Goal: Task Accomplishment & Management: Complete application form

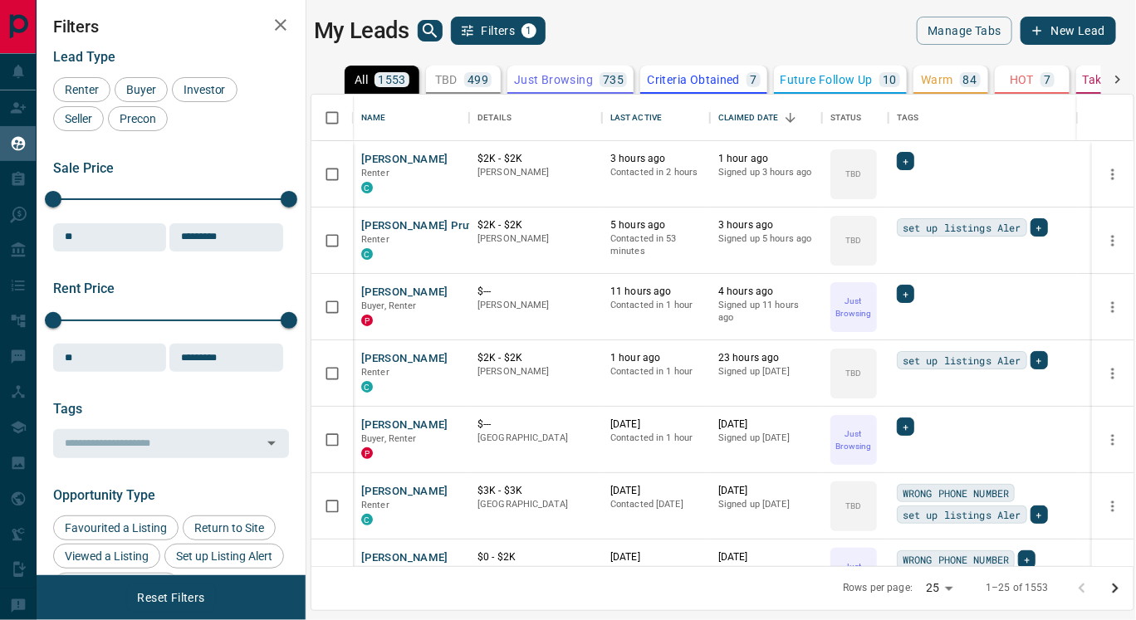
scroll to position [458, 808]
click at [935, 591] on body "Lead Transfers Claim Leads My Leads Tasks Opportunities Deals Campaigns Automat…" at bounding box center [568, 300] width 1136 height 600
click at [938, 587] on li "100" at bounding box center [944, 588] width 44 height 25
type input "***"
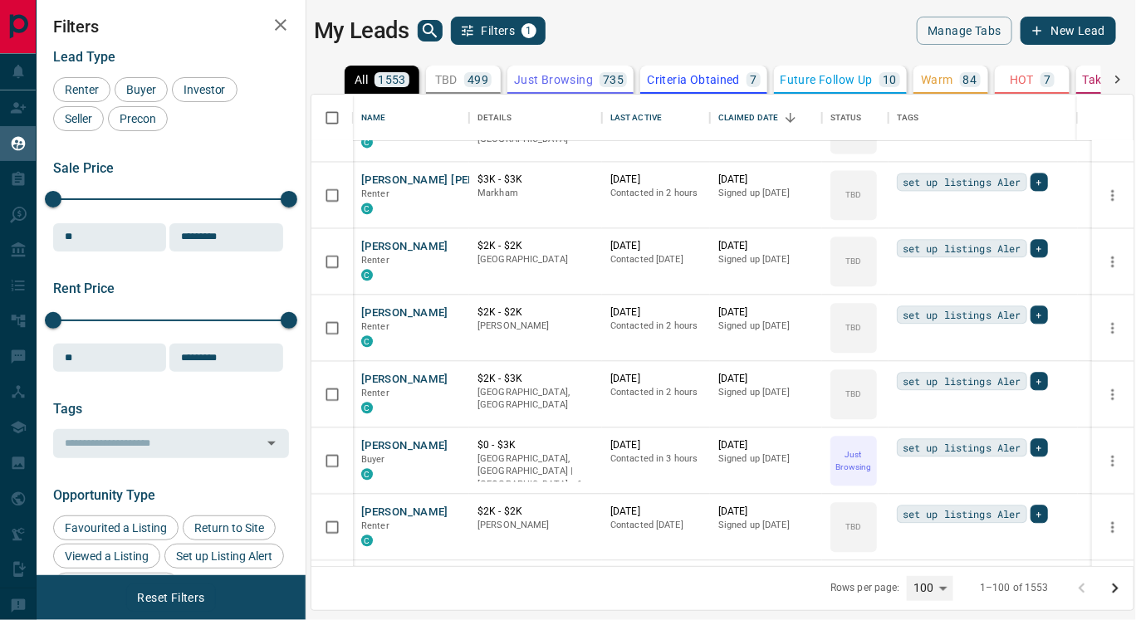
scroll to position [6091, 0]
click at [395, 443] on button "[PERSON_NAME]" at bounding box center [404, 447] width 87 height 16
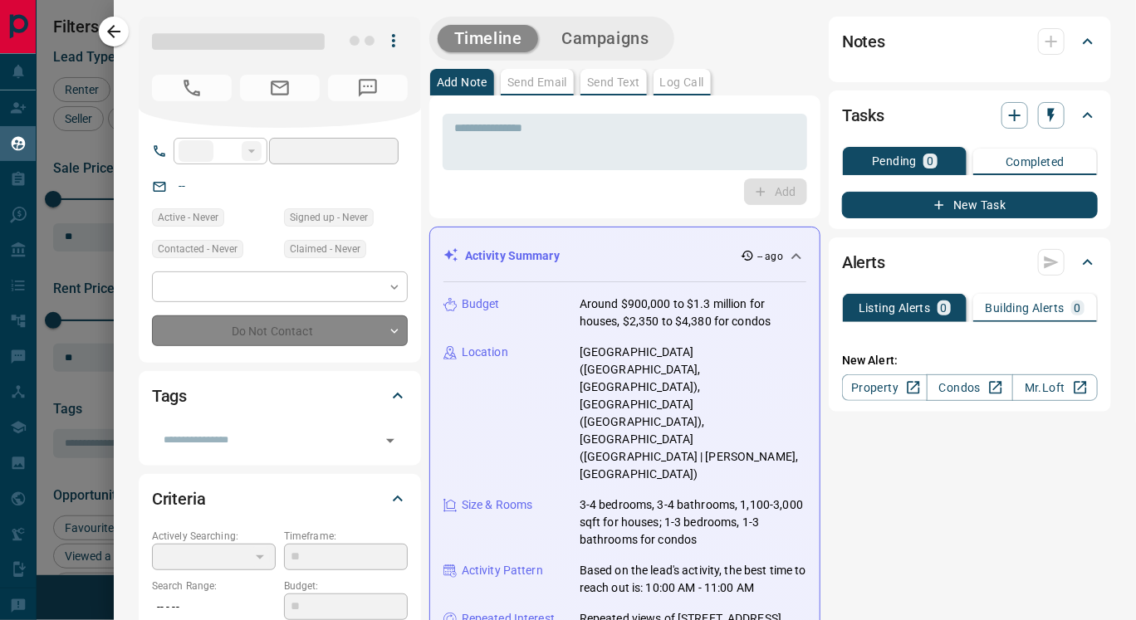
type input "**"
type input "**********"
type input "*"
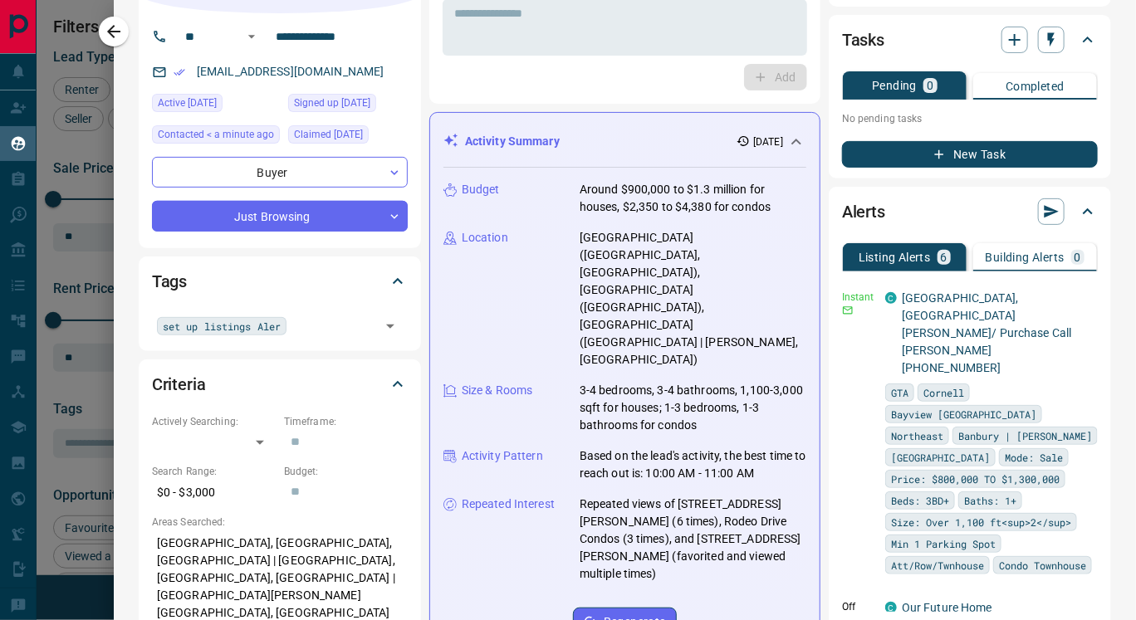
scroll to position [112, 0]
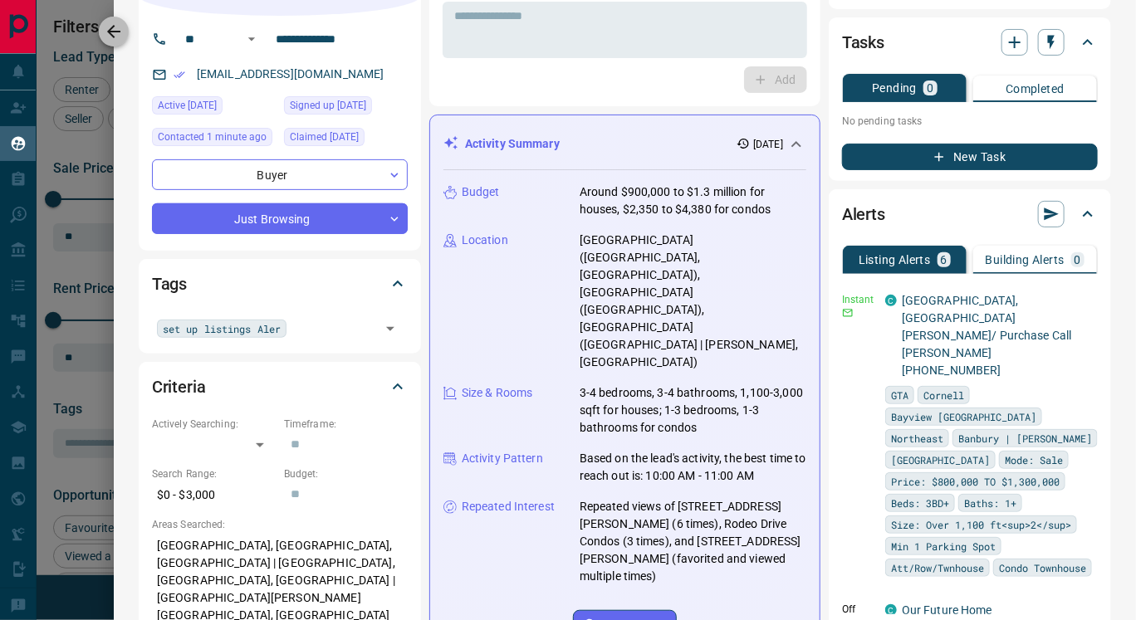
click at [108, 28] on icon "button" at bounding box center [114, 32] width 20 height 20
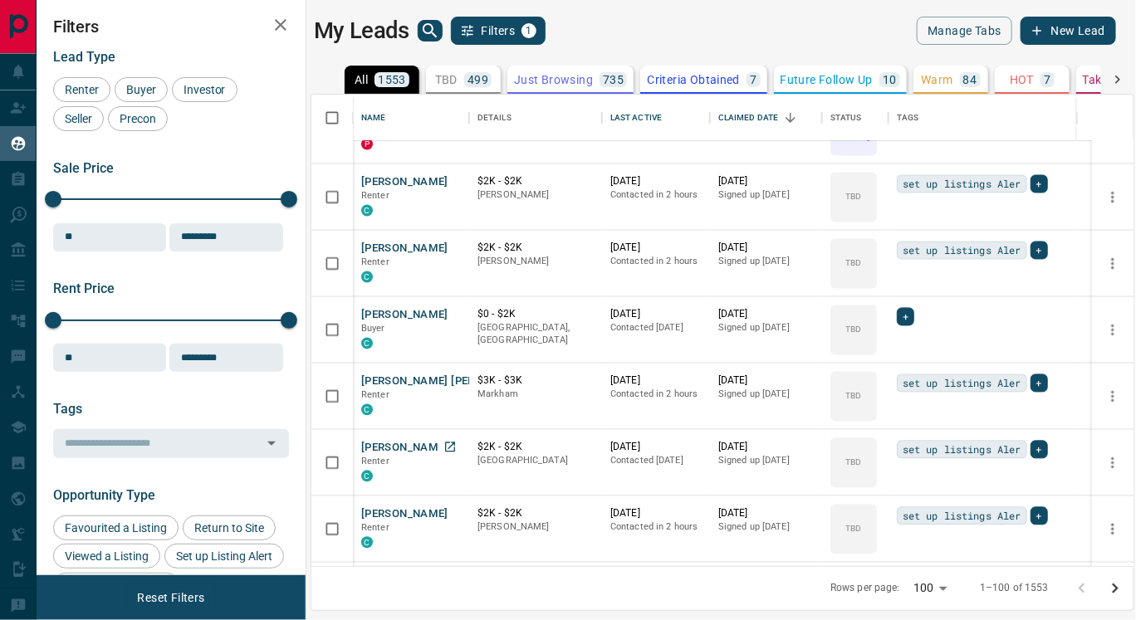
scroll to position [5888, 0]
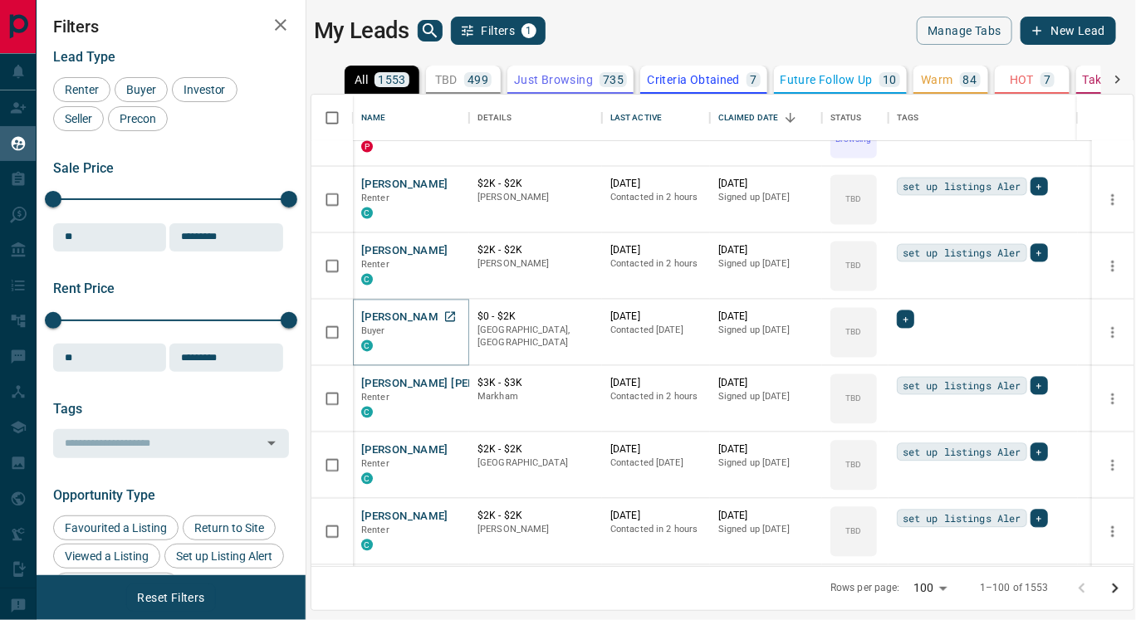
click at [393, 311] on button "[PERSON_NAME]" at bounding box center [404, 319] width 87 height 16
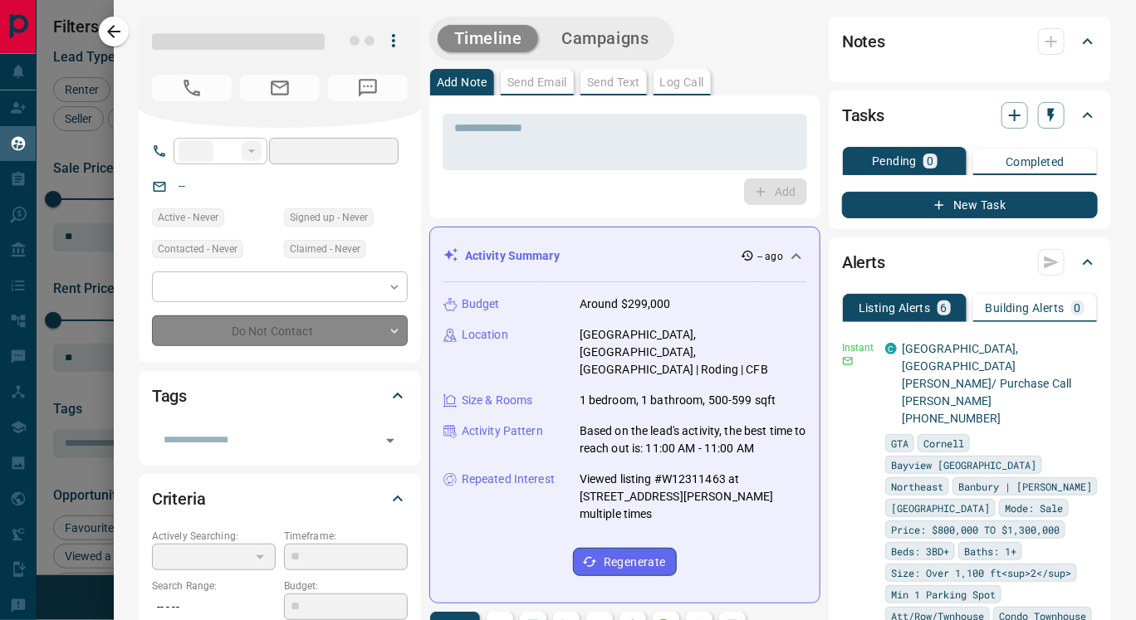
type input "****"
type input "**********"
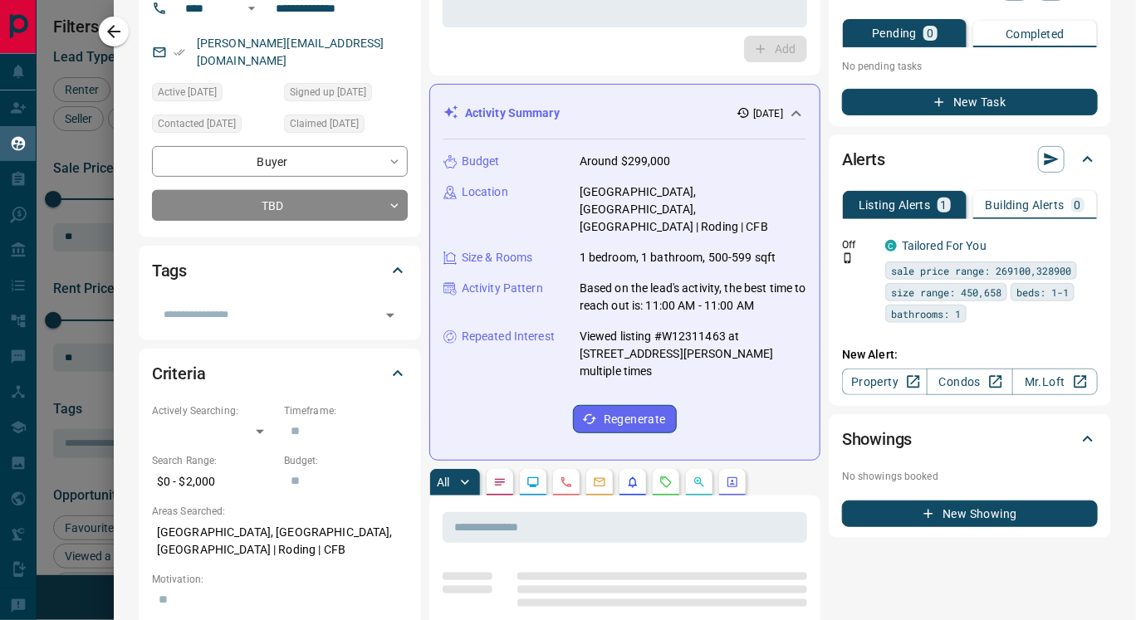
scroll to position [153, 0]
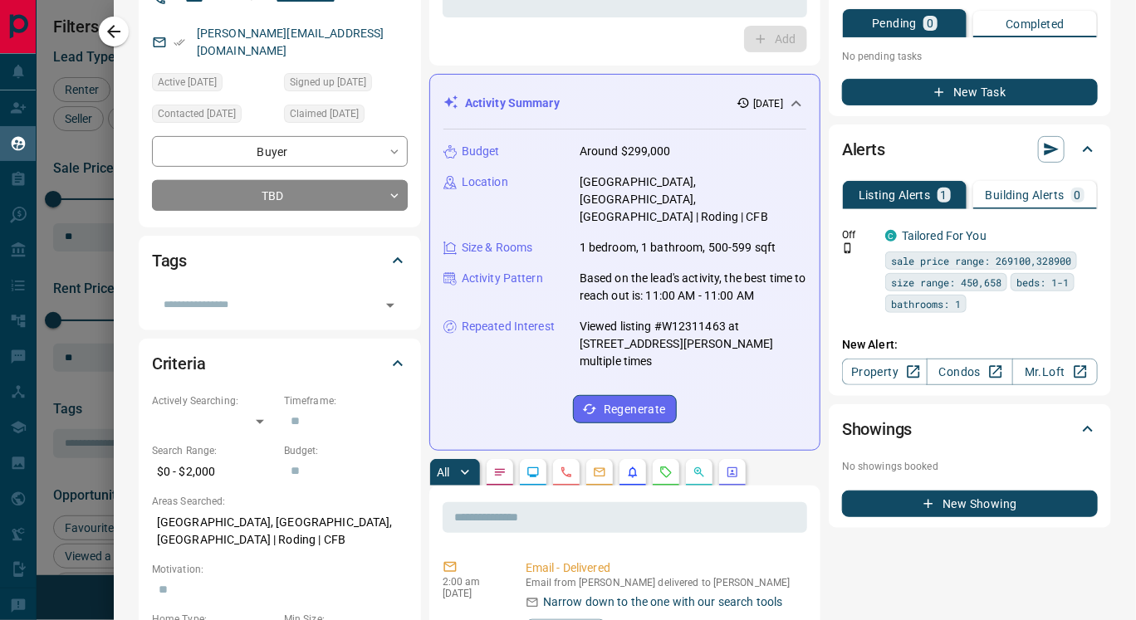
click at [533, 461] on button "button" at bounding box center [533, 472] width 27 height 27
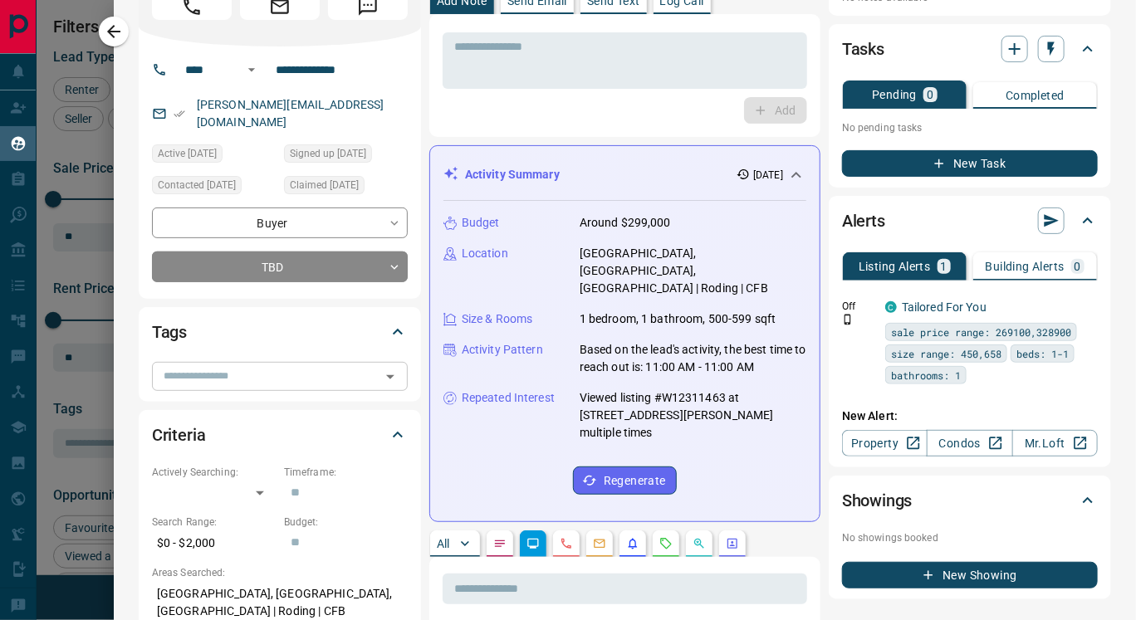
scroll to position [72, 0]
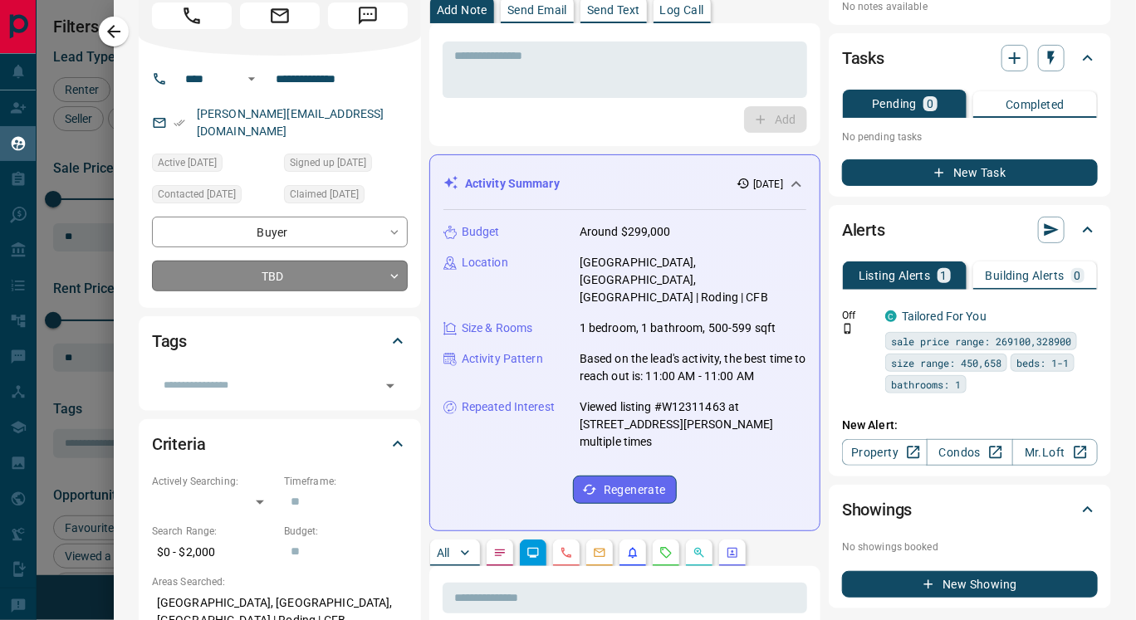
click at [314, 279] on body "Lead Transfers Claim Leads My Leads Tasks Opportunities Deals Campaigns Automat…" at bounding box center [568, 300] width 1136 height 600
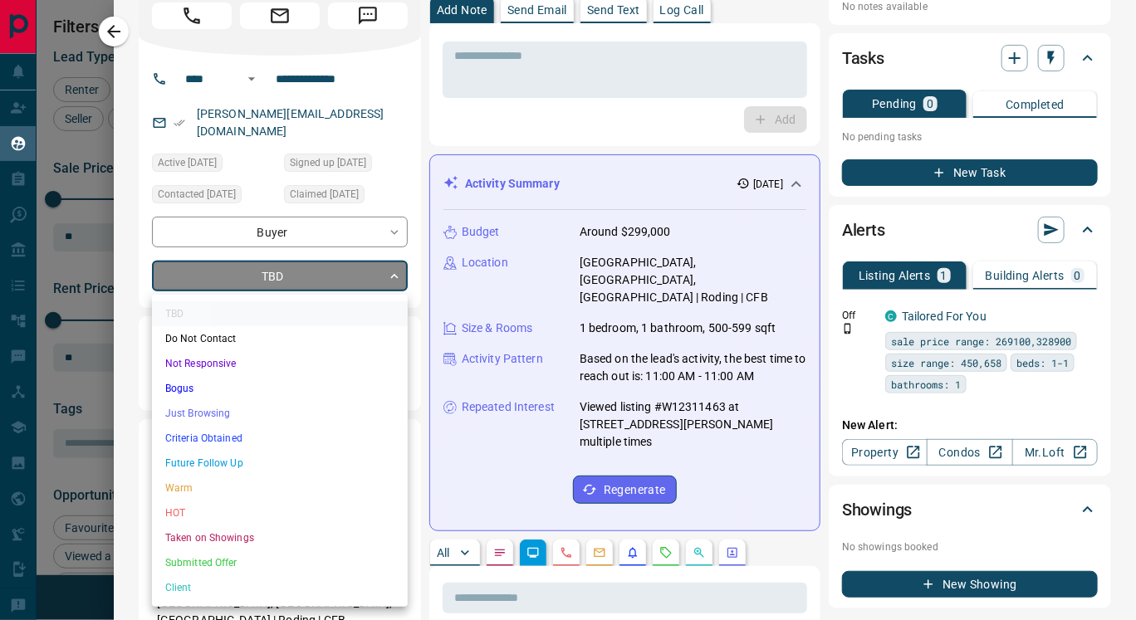
click at [274, 409] on li "Just Browsing" at bounding box center [280, 413] width 256 height 25
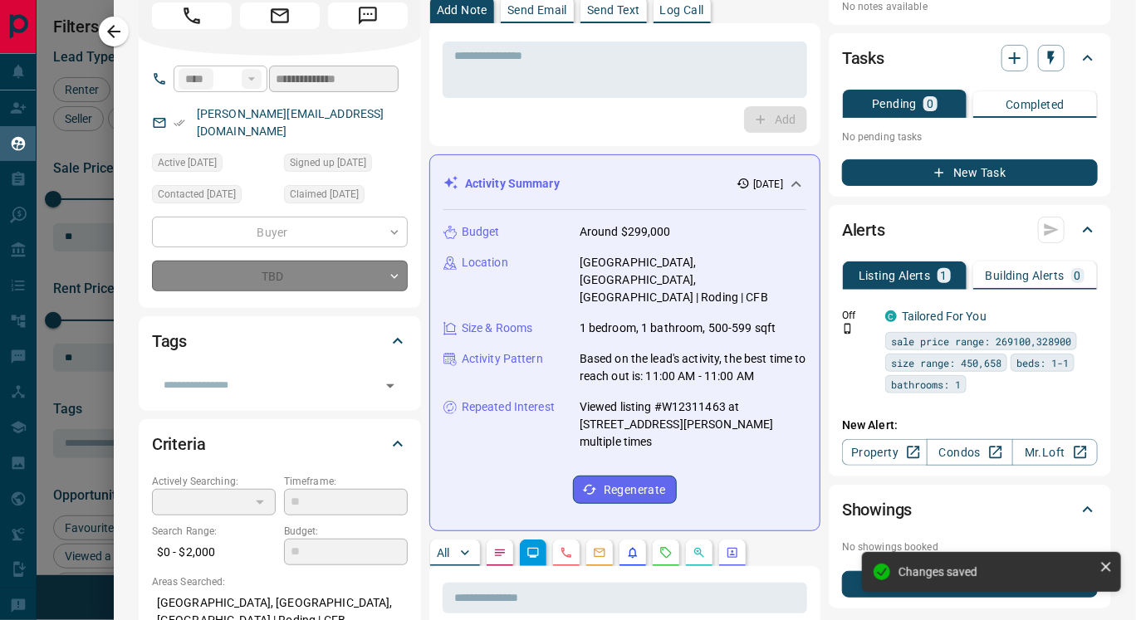
type input "*"
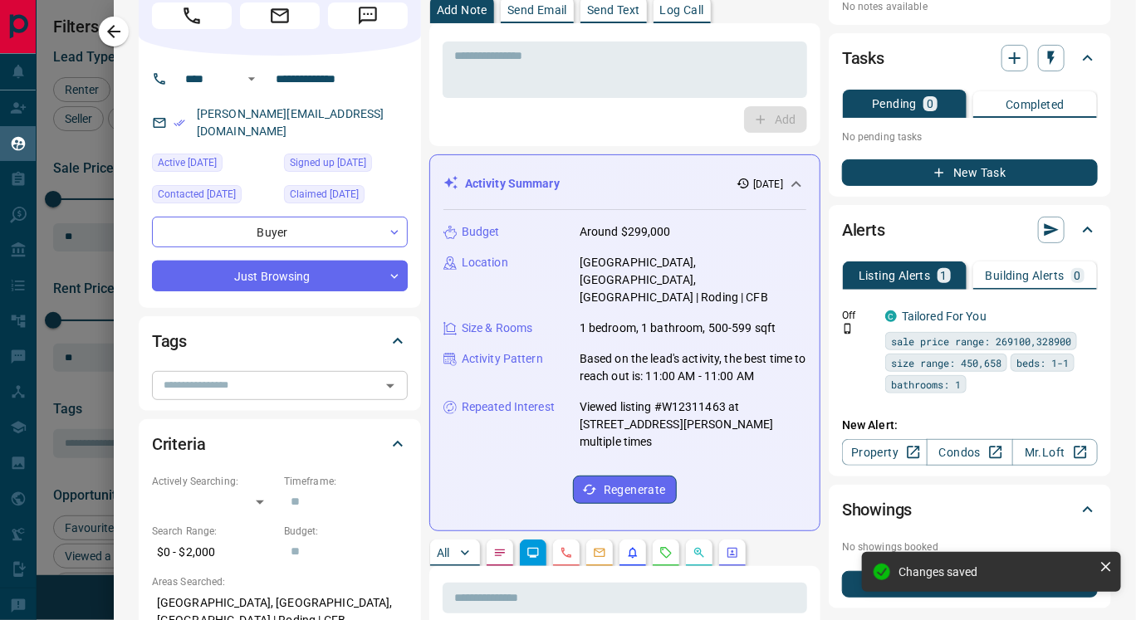
click at [258, 394] on input "text" at bounding box center [266, 385] width 218 height 18
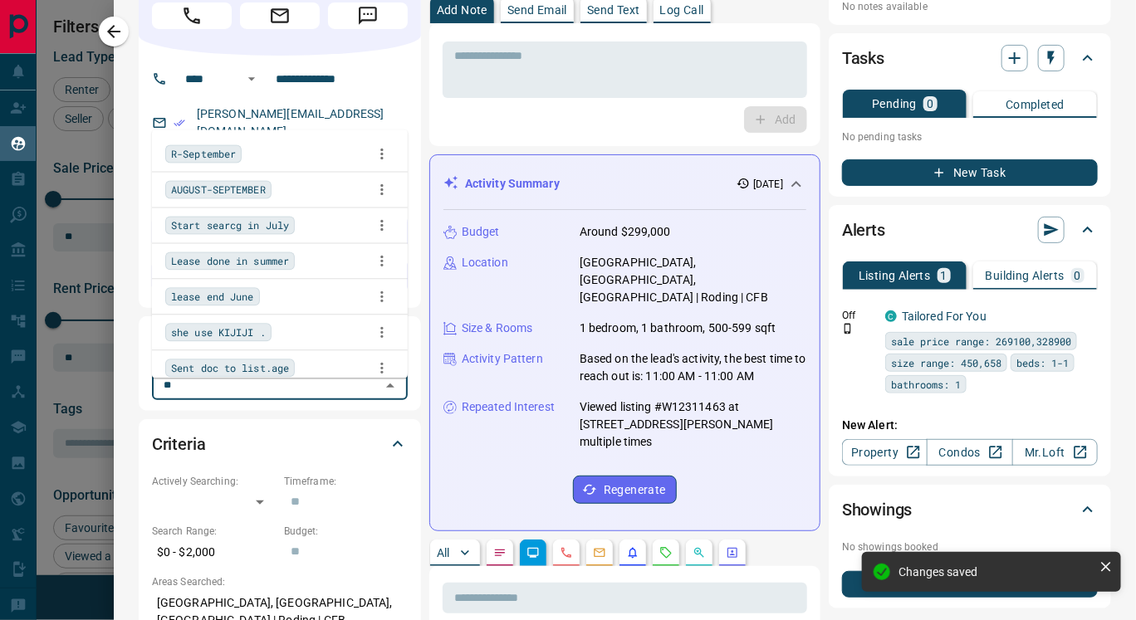
type input "***"
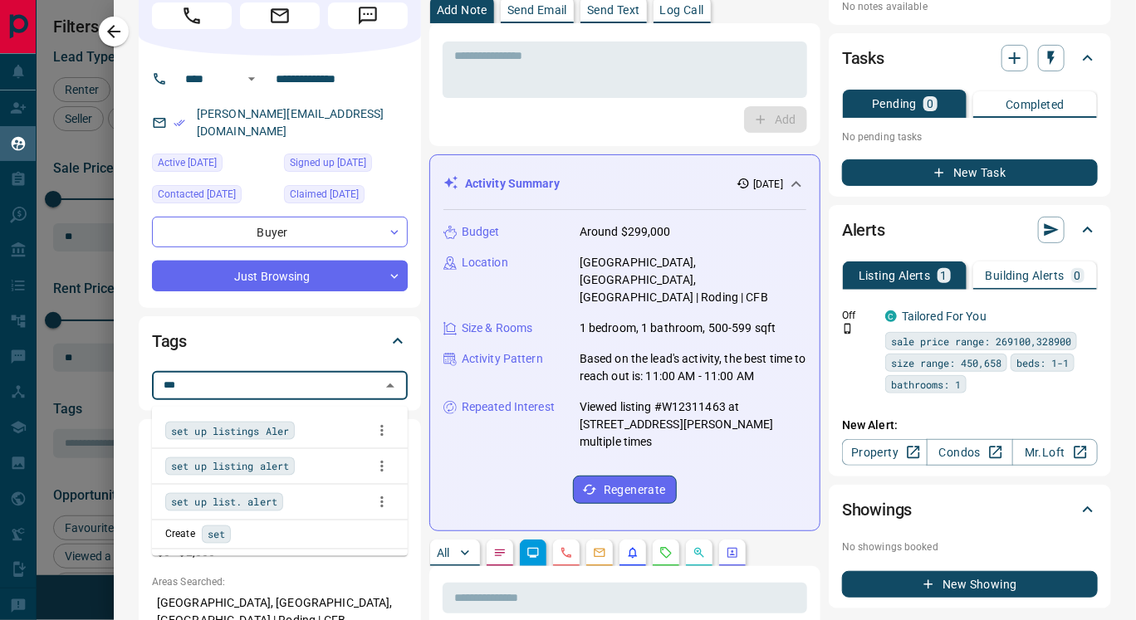
click at [277, 429] on span "set up listings Aler" at bounding box center [230, 431] width 118 height 17
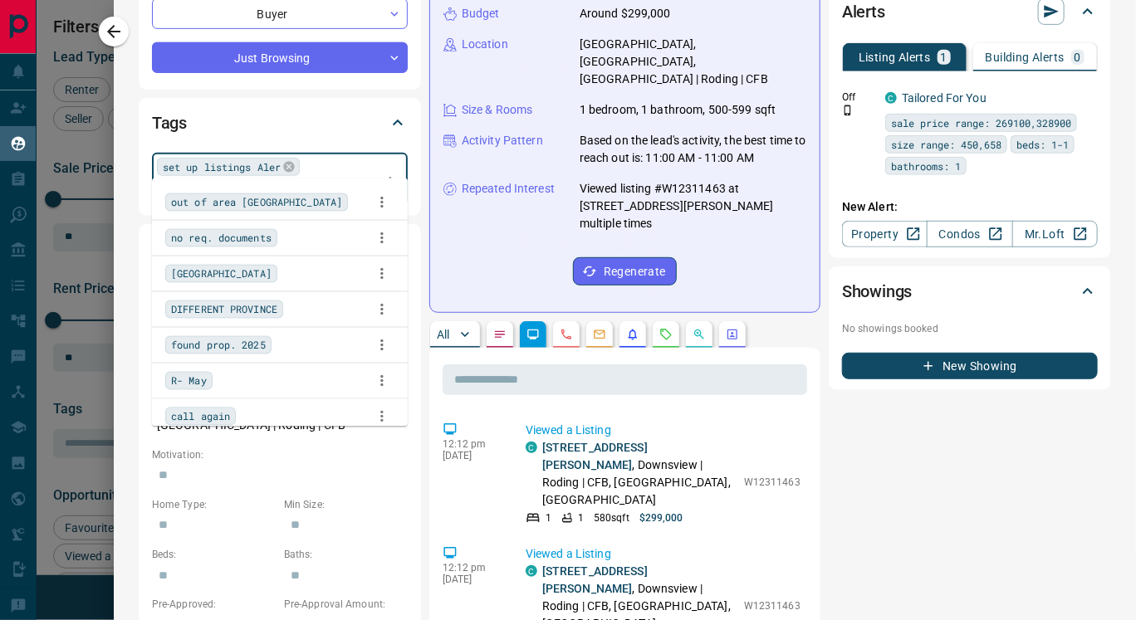
scroll to position [302, 0]
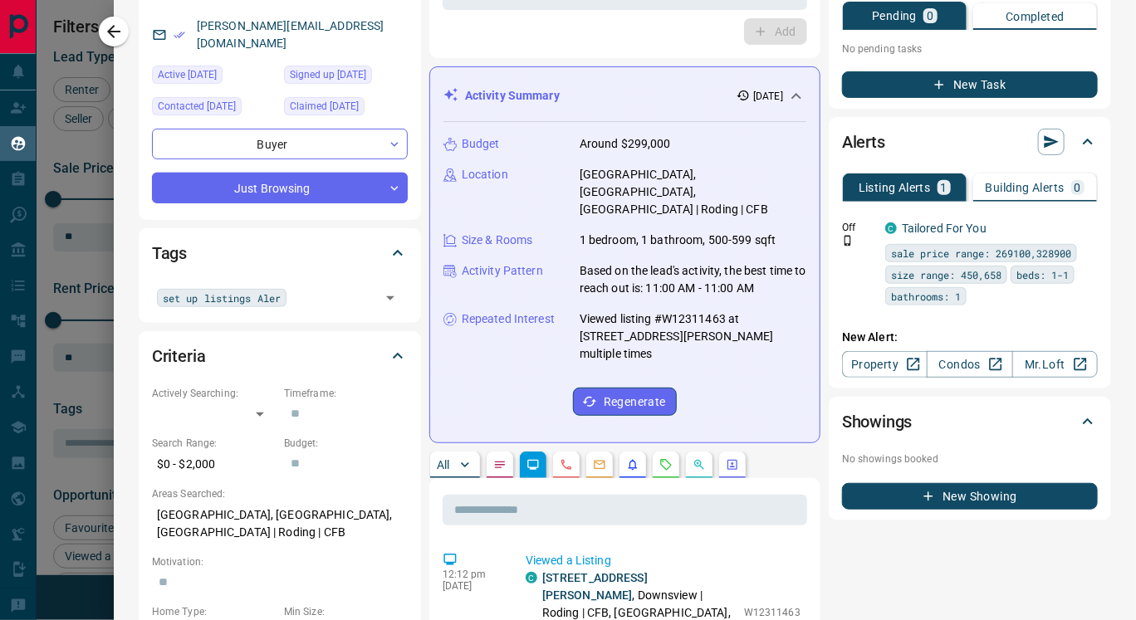
scroll to position [159, 0]
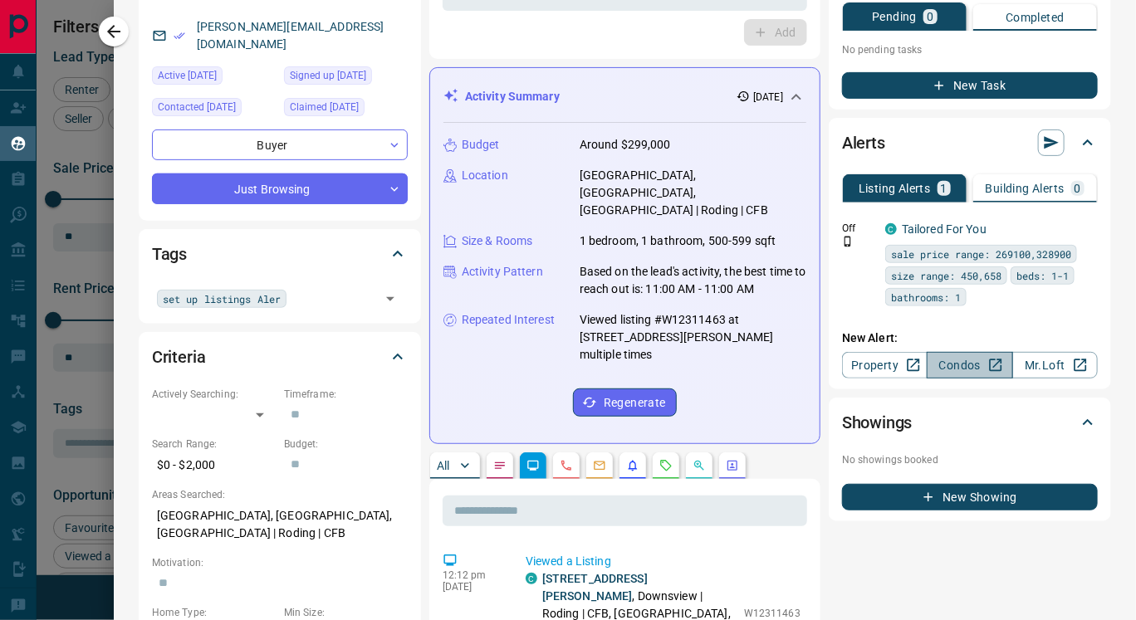
click at [938, 363] on link "Condos" at bounding box center [970, 365] width 86 height 27
drag, startPoint x: 194, startPoint y: 43, endPoint x: 375, endPoint y: 61, distance: 181.9
click at [375, 58] on div "[PERSON_NAME][EMAIL_ADDRESS][DOMAIN_NAME]" at bounding box center [280, 35] width 256 height 45
copy link "[PERSON_NAME][EMAIL_ADDRESS][DOMAIN_NAME]"
click at [369, 262] on div "Tags" at bounding box center [270, 254] width 236 height 27
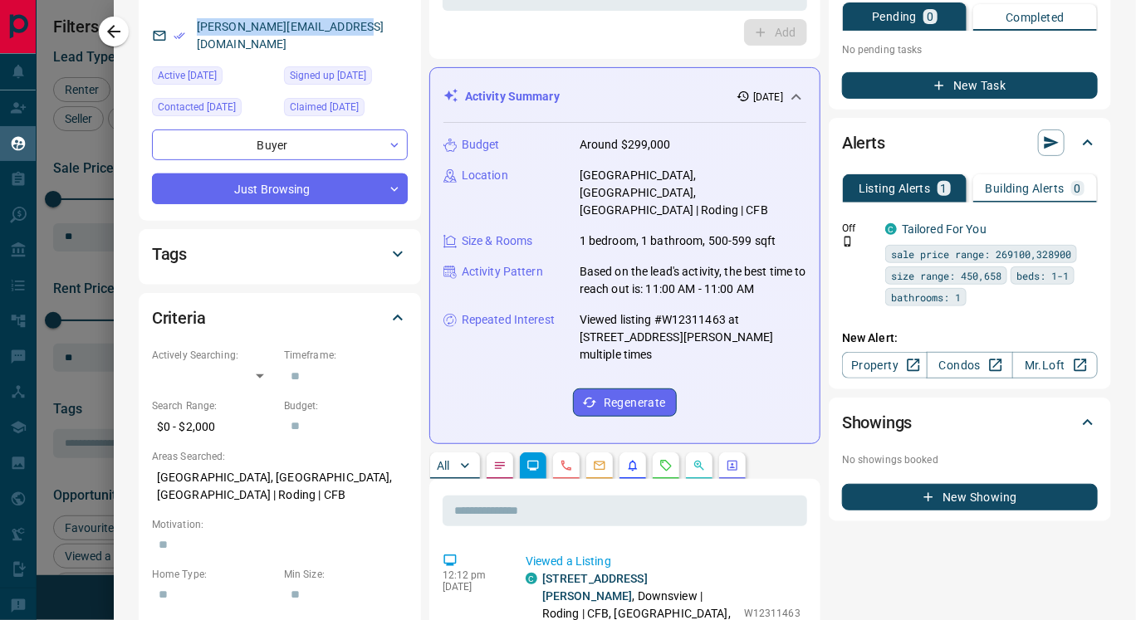
click at [345, 267] on div "Tags" at bounding box center [270, 254] width 236 height 27
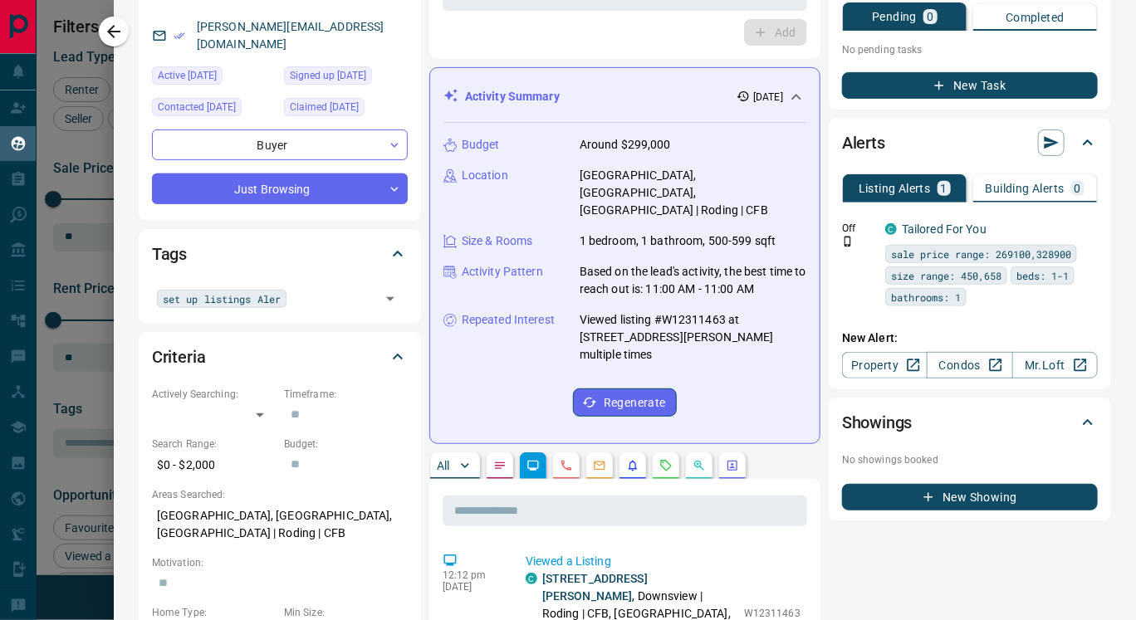
click at [305, 304] on input "text" at bounding box center [334, 298] width 84 height 18
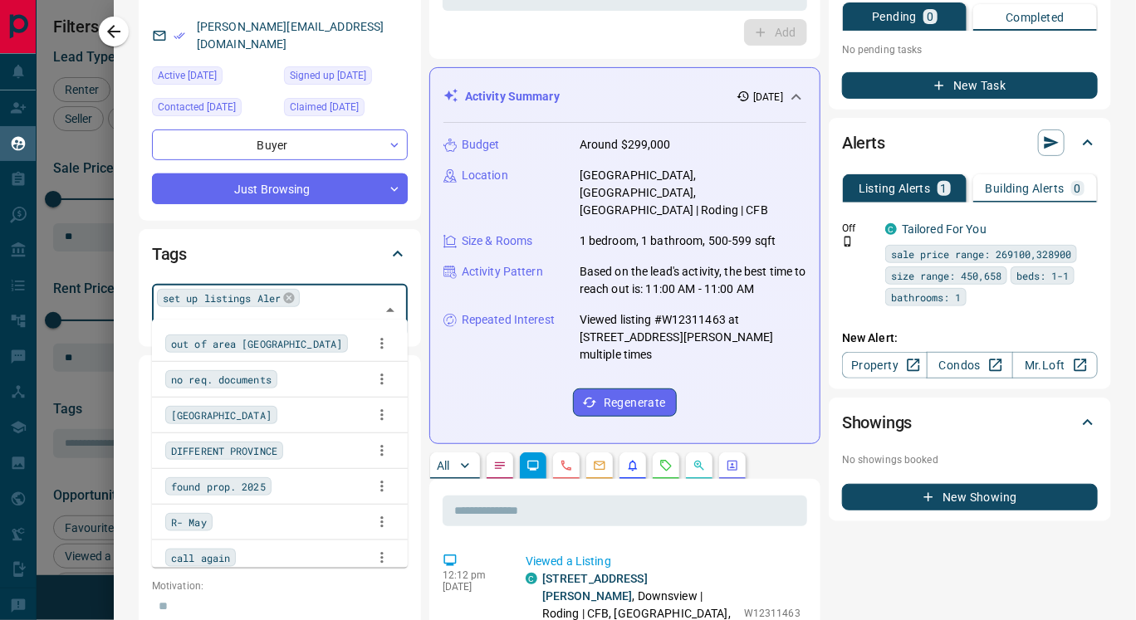
scroll to position [2410, 0]
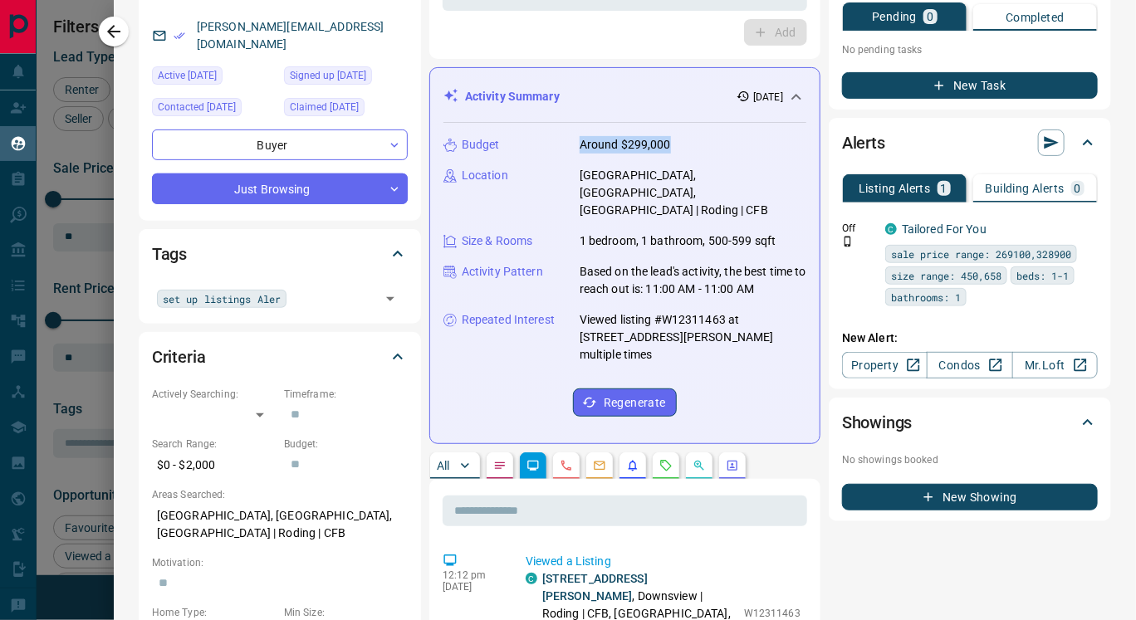
drag, startPoint x: 579, startPoint y: 138, endPoint x: 726, endPoint y: 142, distance: 147.1
click at [726, 142] on div "Budget Around $299,000" at bounding box center [624, 144] width 363 height 17
copy p "Around $299,000"
click at [309, 301] on input "text" at bounding box center [334, 298] width 84 height 18
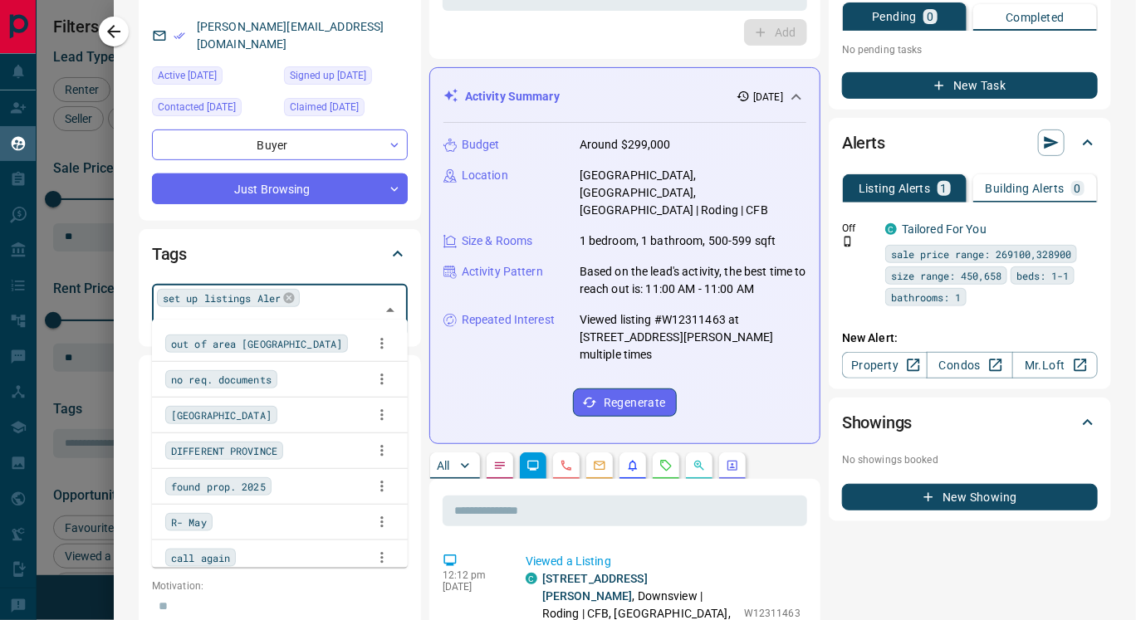
paste input "**********"
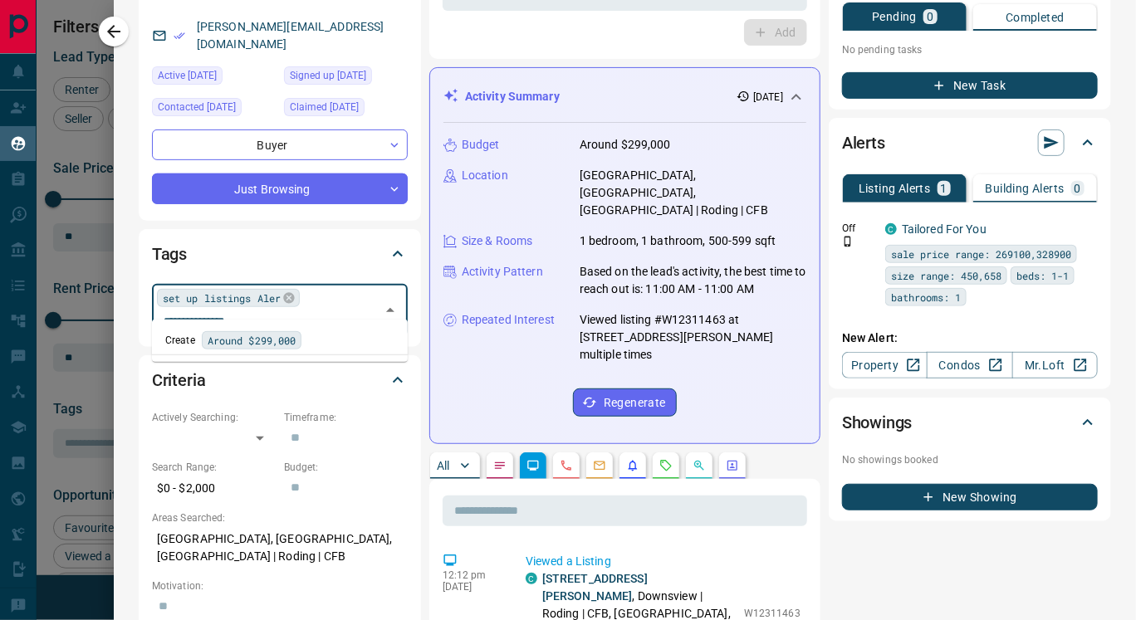
scroll to position [0, 10]
type input "**********"
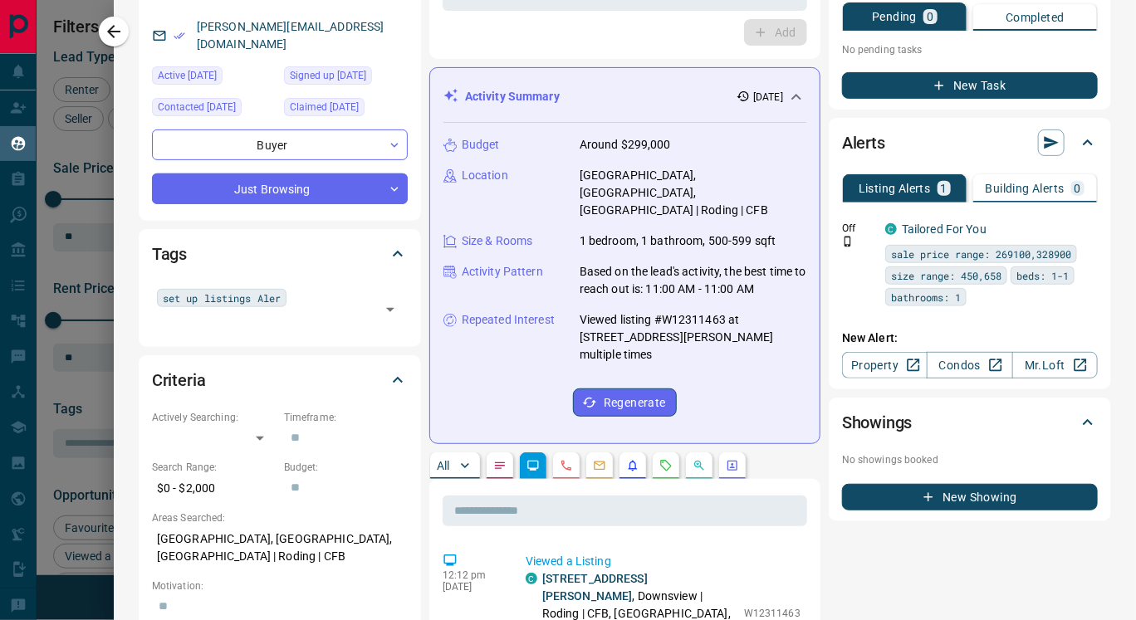
click at [419, 355] on div "Criteria Actively Searching: ​ ​ Timeframe: ​ Search Range: $0 - $2,000 Budget:…" at bounding box center [280, 618] width 282 height 526
click at [248, 312] on input "text" at bounding box center [202, 321] width 91 height 18
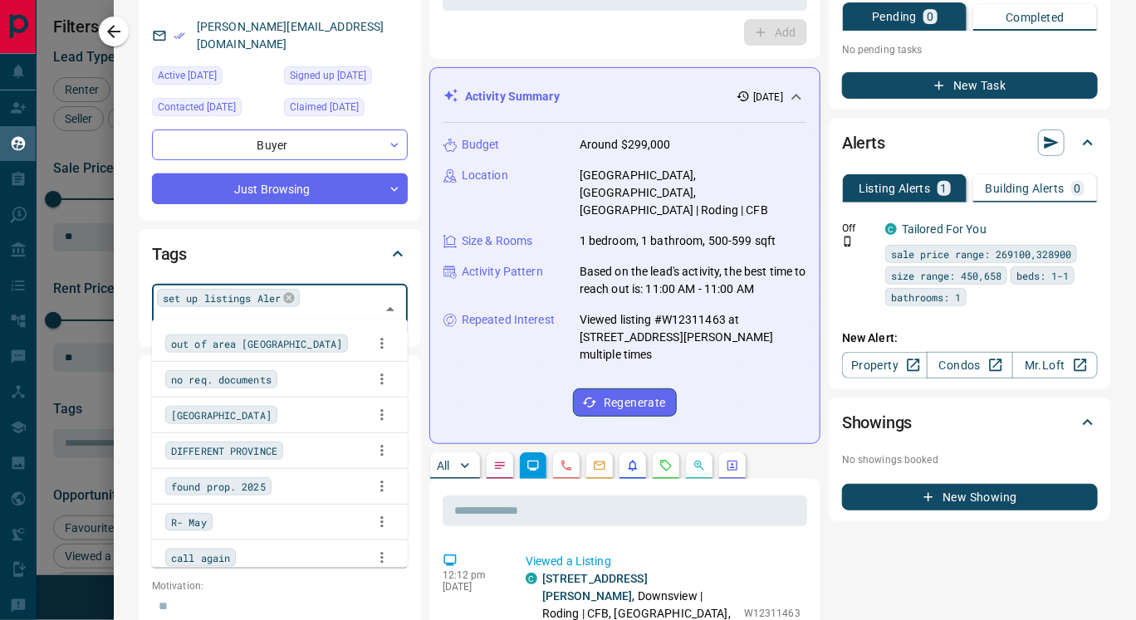
scroll to position [2410, 0]
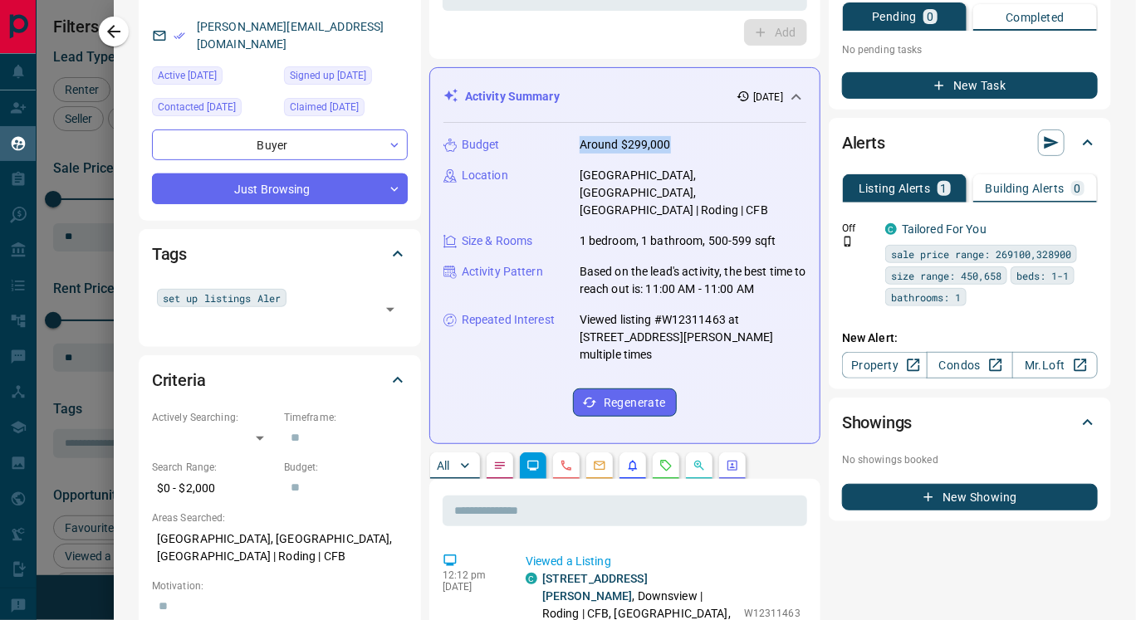
drag, startPoint x: 571, startPoint y: 138, endPoint x: 738, endPoint y: 145, distance: 167.9
click at [738, 145] on div "Budget Around $299,000" at bounding box center [624, 144] width 363 height 17
copy p "Around $299,000"
click at [248, 312] on input "text" at bounding box center [202, 321] width 91 height 18
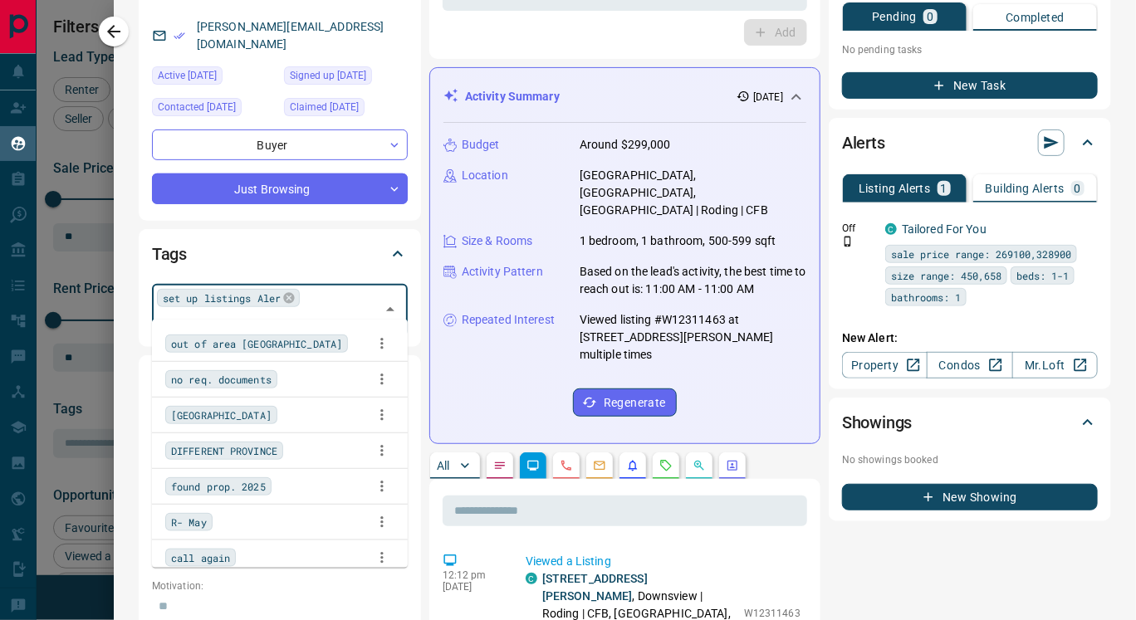
paste input "**********"
type input "**********"
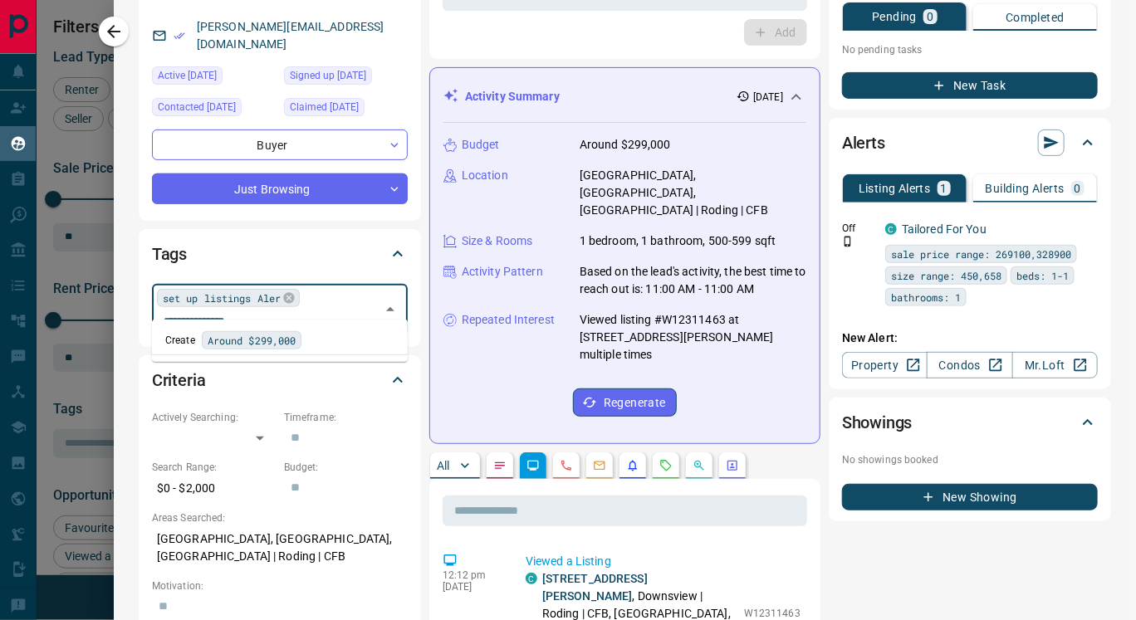
scroll to position [0, 10]
click at [301, 343] on div "Create Around $299,000" at bounding box center [279, 340] width 229 height 18
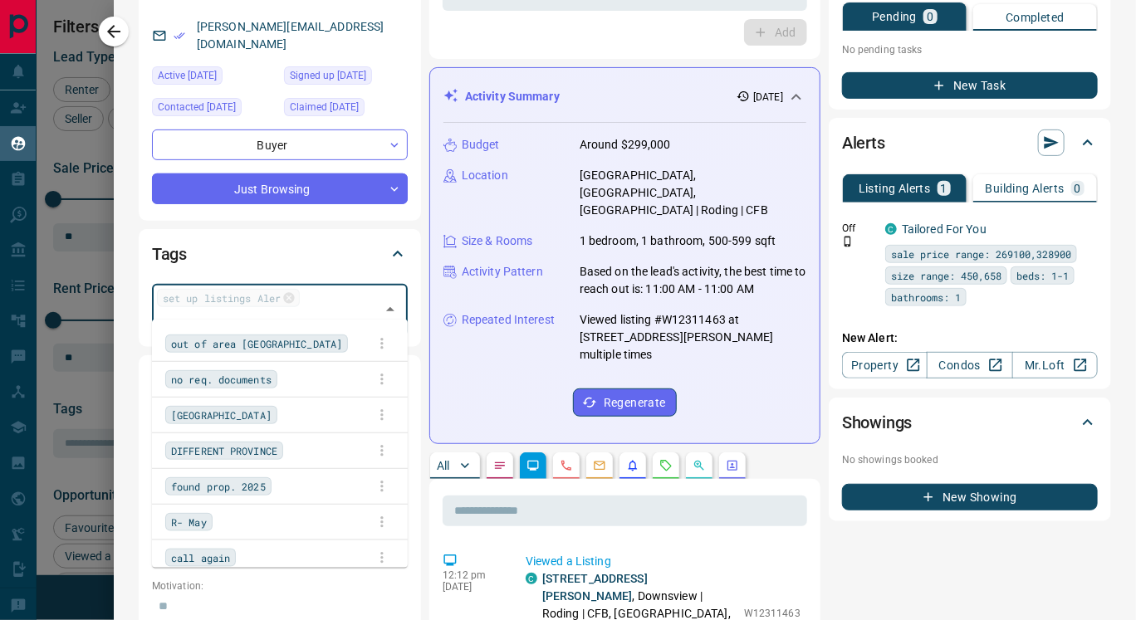
scroll to position [0, 0]
